Goal: Task Accomplishment & Management: Manage account settings

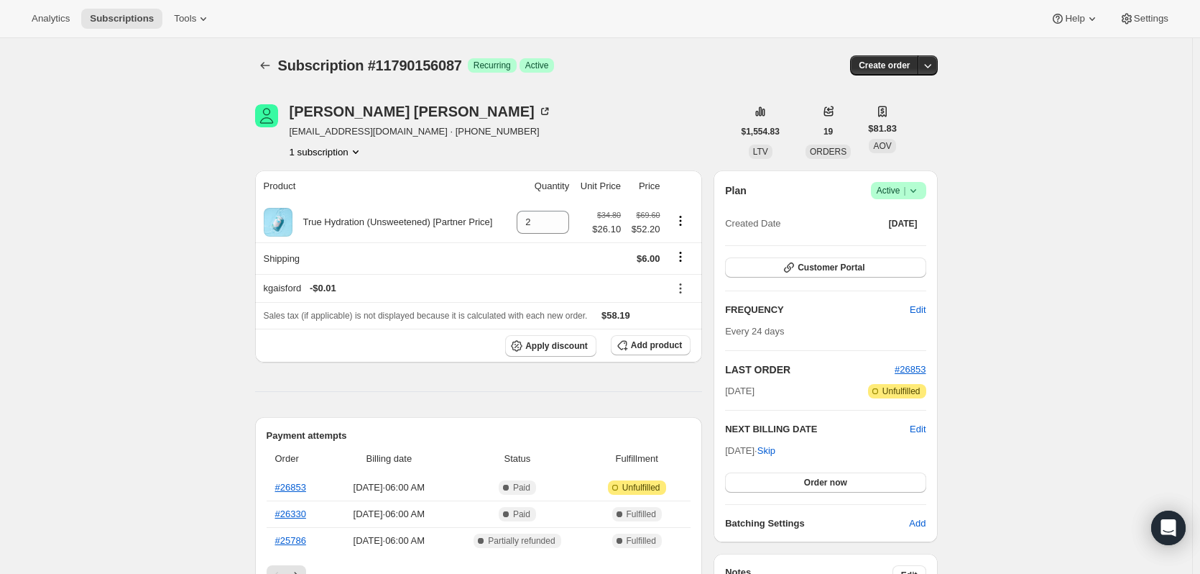
click at [265, 69] on icon "Subscriptions" at bounding box center [265, 65] width 14 height 14
click at [263, 62] on icon "Subscriptions" at bounding box center [265, 65] width 14 height 14
click at [265, 66] on icon "Subscriptions" at bounding box center [264, 65] width 9 height 7
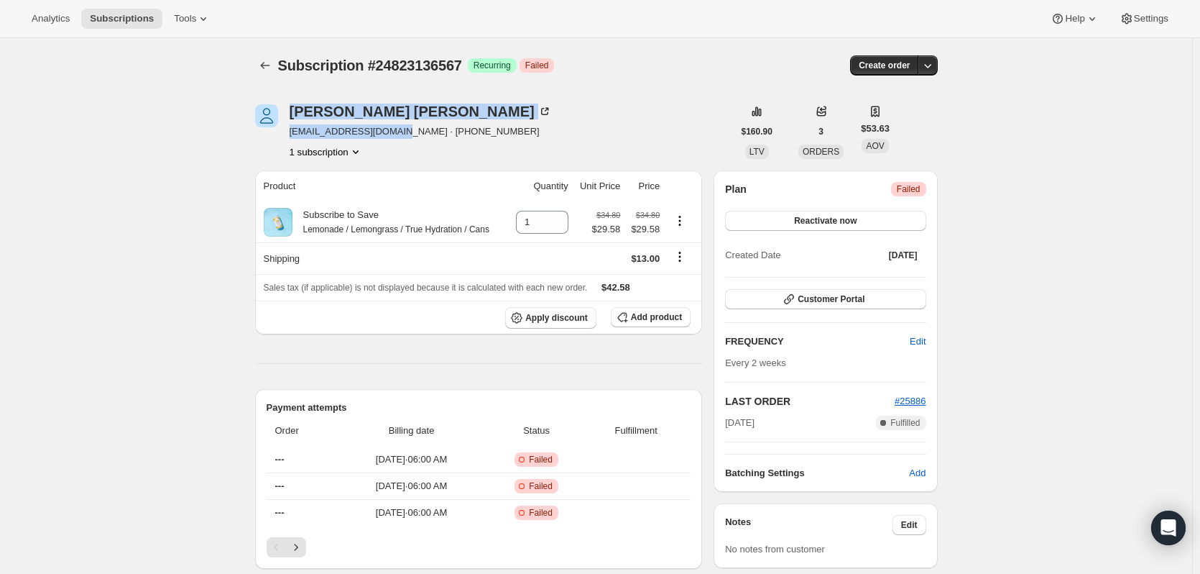
drag, startPoint x: 396, startPoint y: 134, endPoint x: 267, endPoint y: 127, distance: 129.6
click at [267, 127] on div "Susan Riggs latlcomanski@gmail.com · +16612717943 1 subscription" at bounding box center [494, 131] width 478 height 55
click at [528, 111] on div "Susan Riggs latlcomanski@gmail.com · +16612717943 1 subscription" at bounding box center [494, 131] width 478 height 55
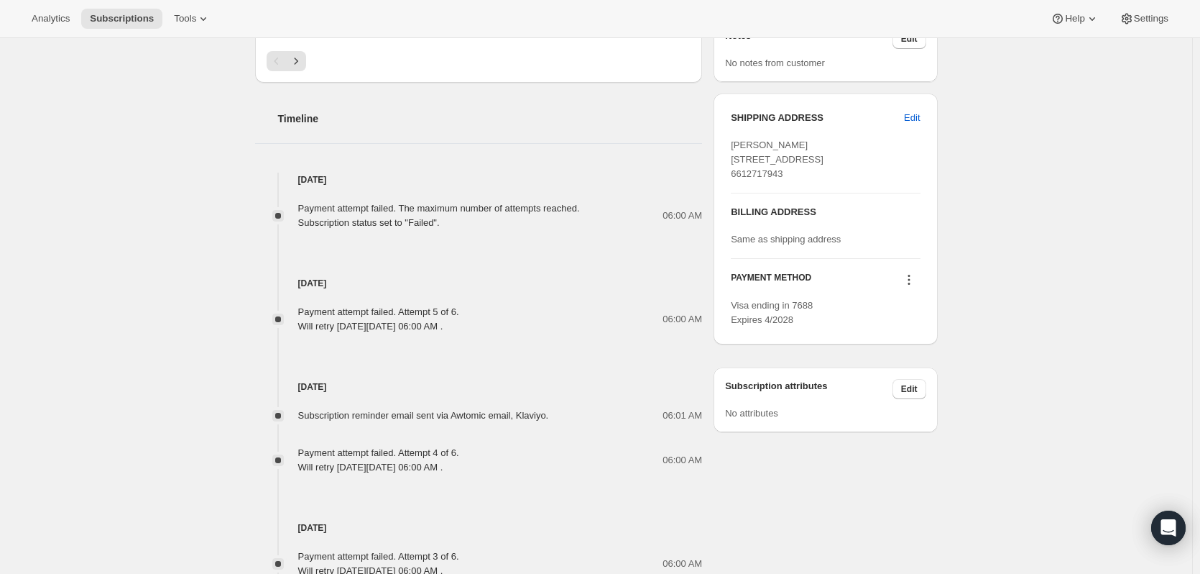
scroll to position [321, 0]
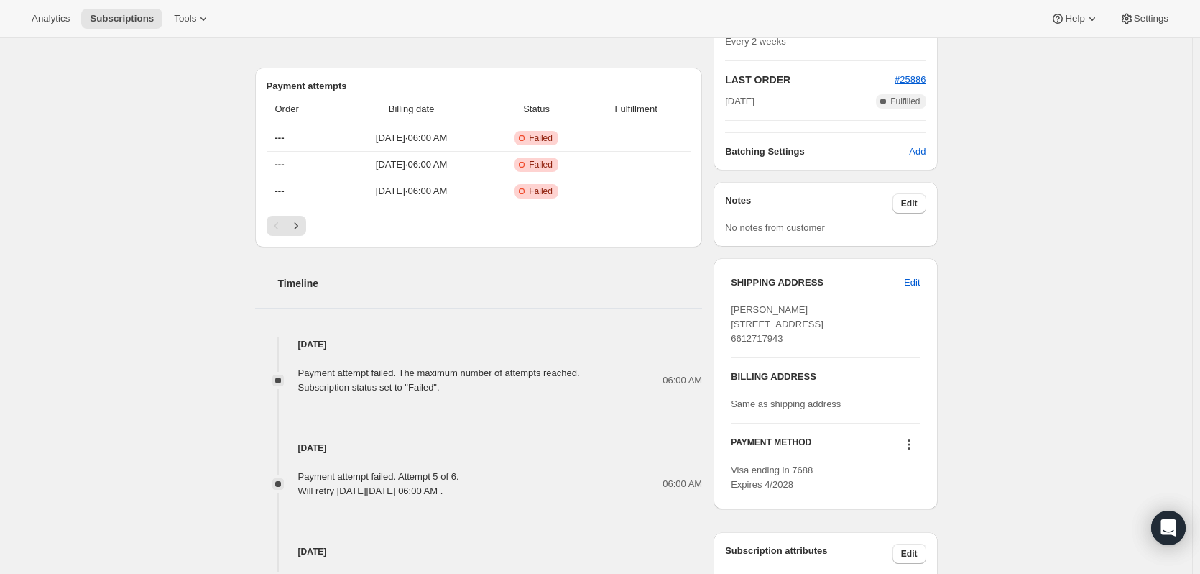
click at [911, 451] on icon at bounding box center [909, 444] width 14 height 14
click at [908, 400] on span "Send link to update card" at bounding box center [912, 396] width 101 height 11
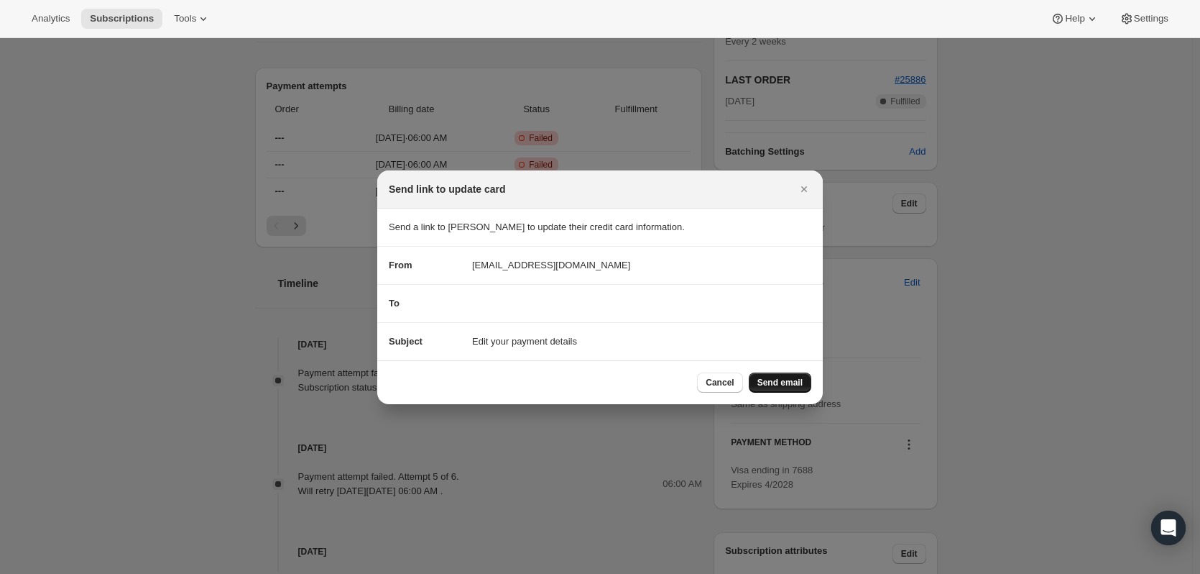
click at [773, 381] on span "Send email" at bounding box center [780, 383] width 45 height 12
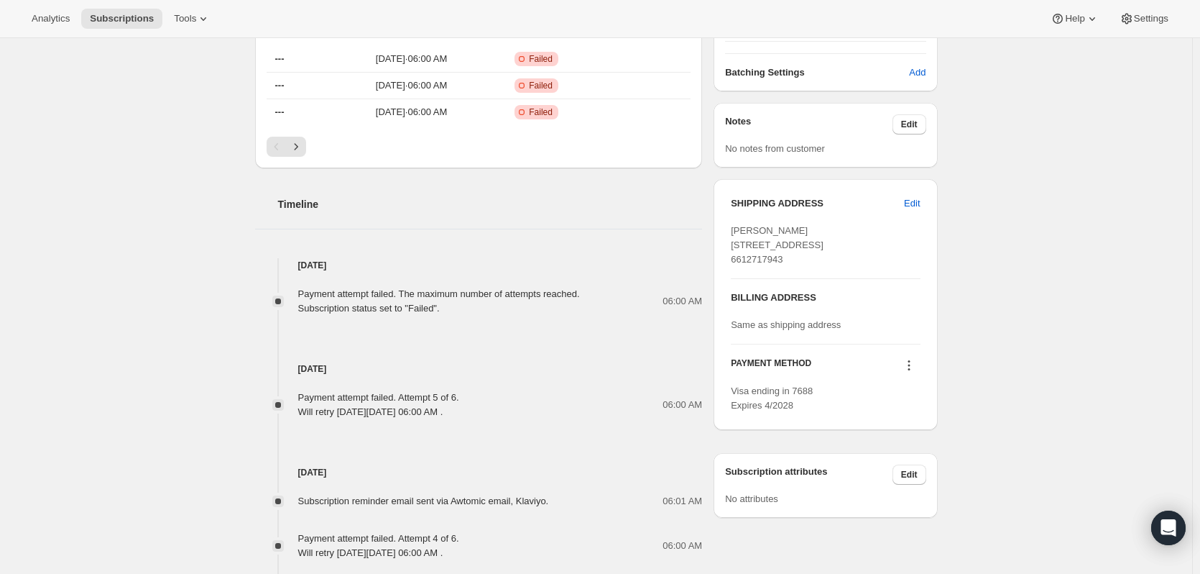
scroll to position [681, 0]
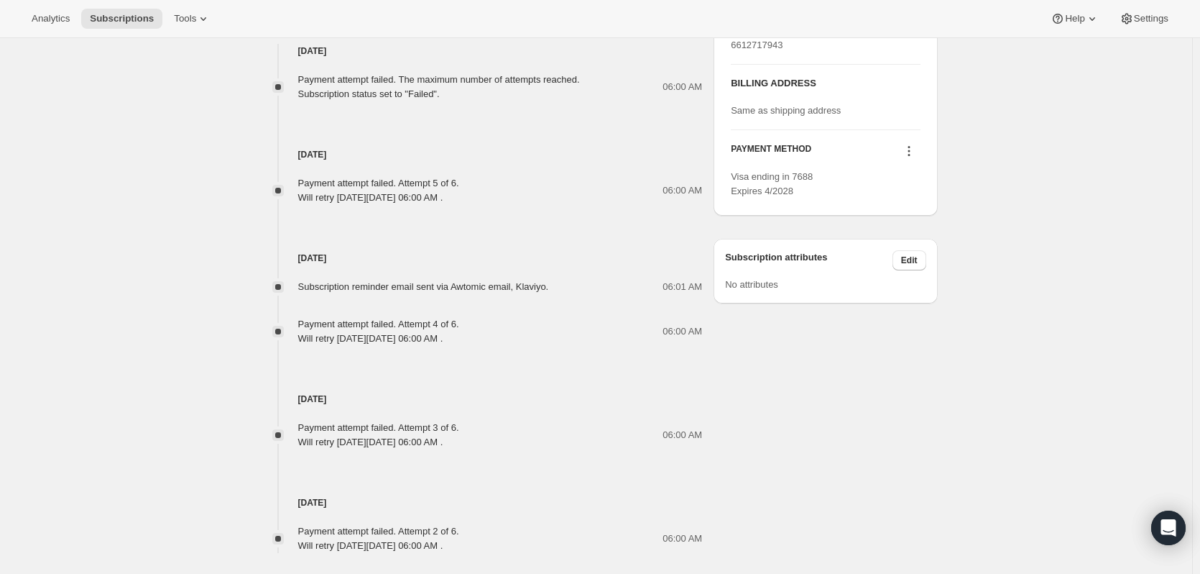
click at [914, 158] on icon at bounding box center [909, 151] width 14 height 14
click at [910, 158] on icon at bounding box center [909, 151] width 14 height 14
click at [936, 237] on span "Select payment method" at bounding box center [912, 231] width 101 height 14
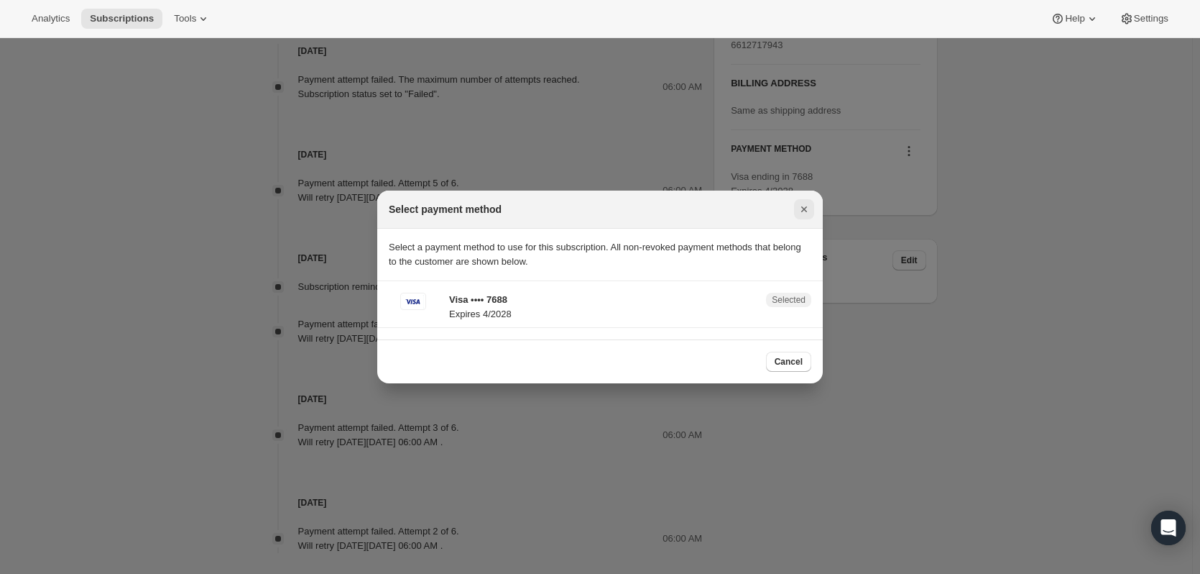
click at [813, 211] on button "Close" at bounding box center [804, 209] width 20 height 20
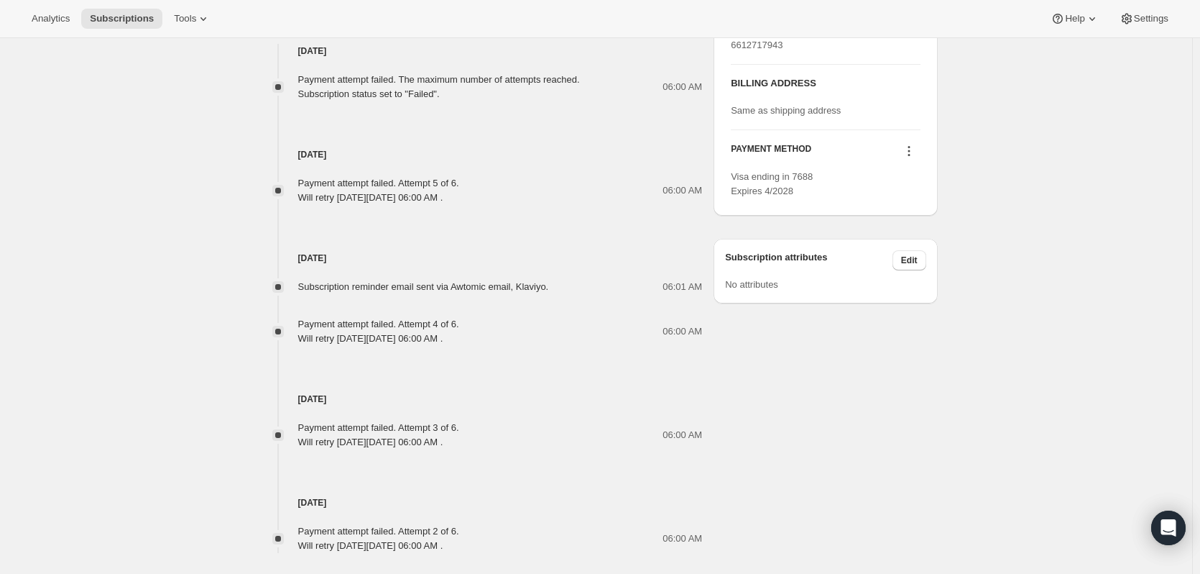
drag, startPoint x: 805, startPoint y: 219, endPoint x: 715, endPoint y: 206, distance: 90.8
click at [715, 206] on div "Susan Riggs latlcomanski@gmail.com · +16612717943 1 subscription $160.90 LTV 3 …" at bounding box center [591, 32] width 694 height 1131
click at [825, 198] on div "Visa ending in 7688 Expires 4/2028" at bounding box center [825, 184] width 189 height 29
click at [804, 198] on div "Visa ending in 7688 Expires 4/2028" at bounding box center [825, 184] width 189 height 29
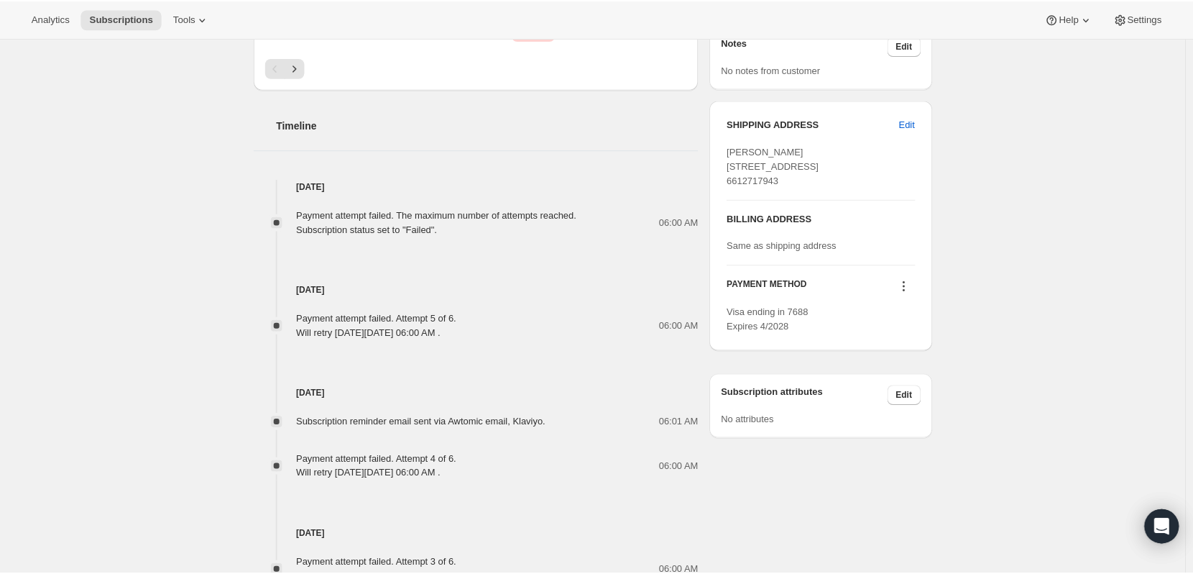
scroll to position [321, 0]
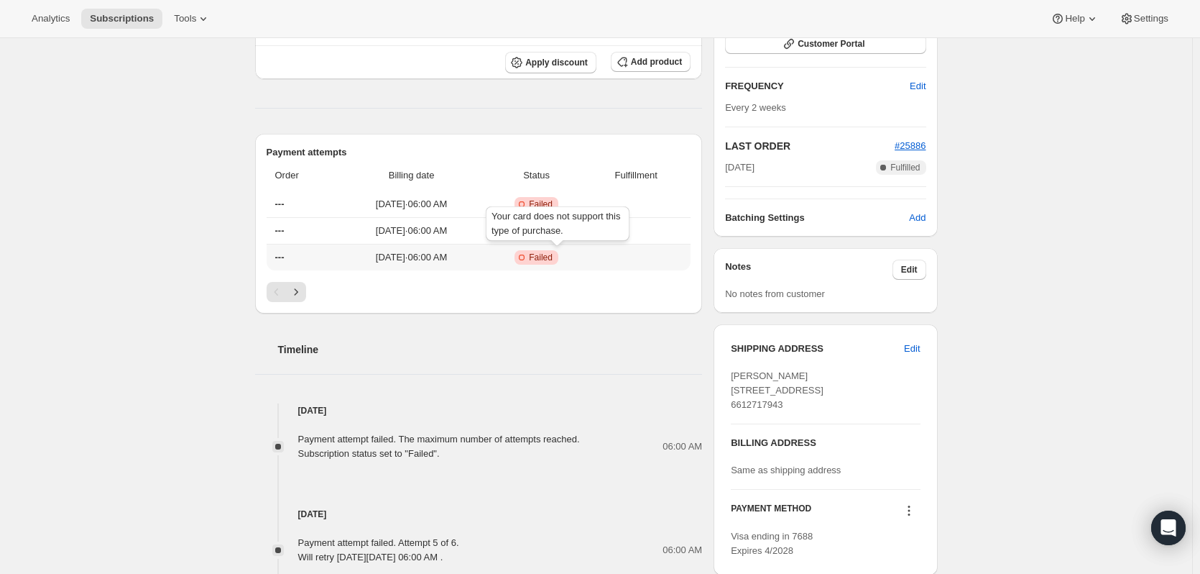
click at [553, 258] on span "Failed" at bounding box center [541, 258] width 24 height 12
drag, startPoint x: 575, startPoint y: 261, endPoint x: 533, endPoint y: 257, distance: 41.8
click at [533, 257] on span "Critical Incomplete Failed" at bounding box center [537, 257] width 90 height 14
click at [295, 289] on icon "Next" at bounding box center [296, 292] width 14 height 14
click at [553, 259] on span "Failed" at bounding box center [541, 258] width 24 height 12
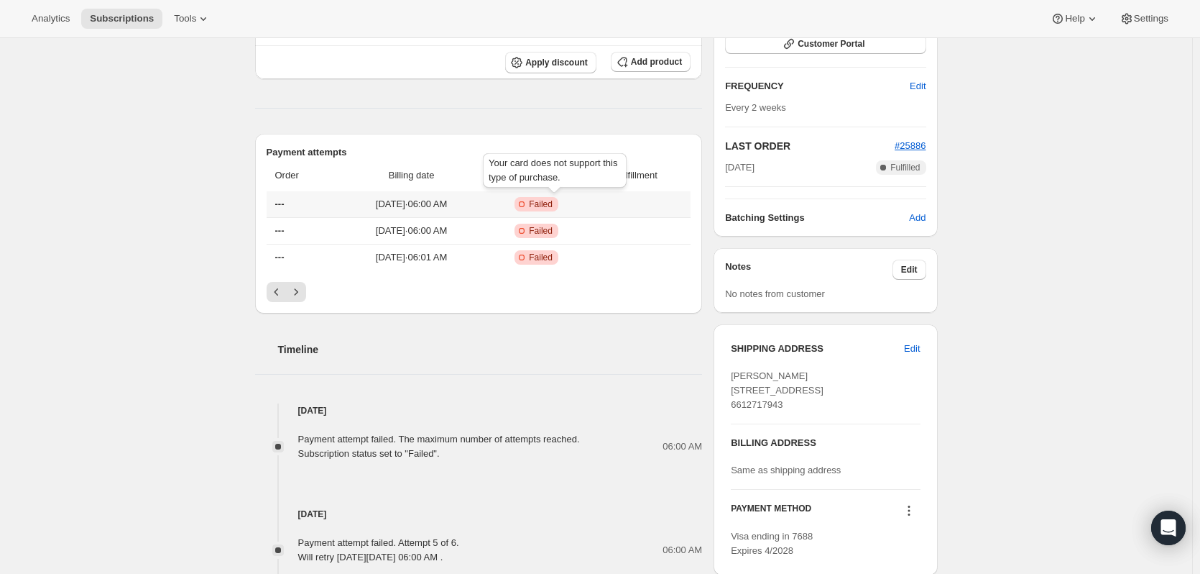
click at [553, 208] on span "Failed" at bounding box center [541, 204] width 24 height 12
